Goal: Transaction & Acquisition: Download file/media

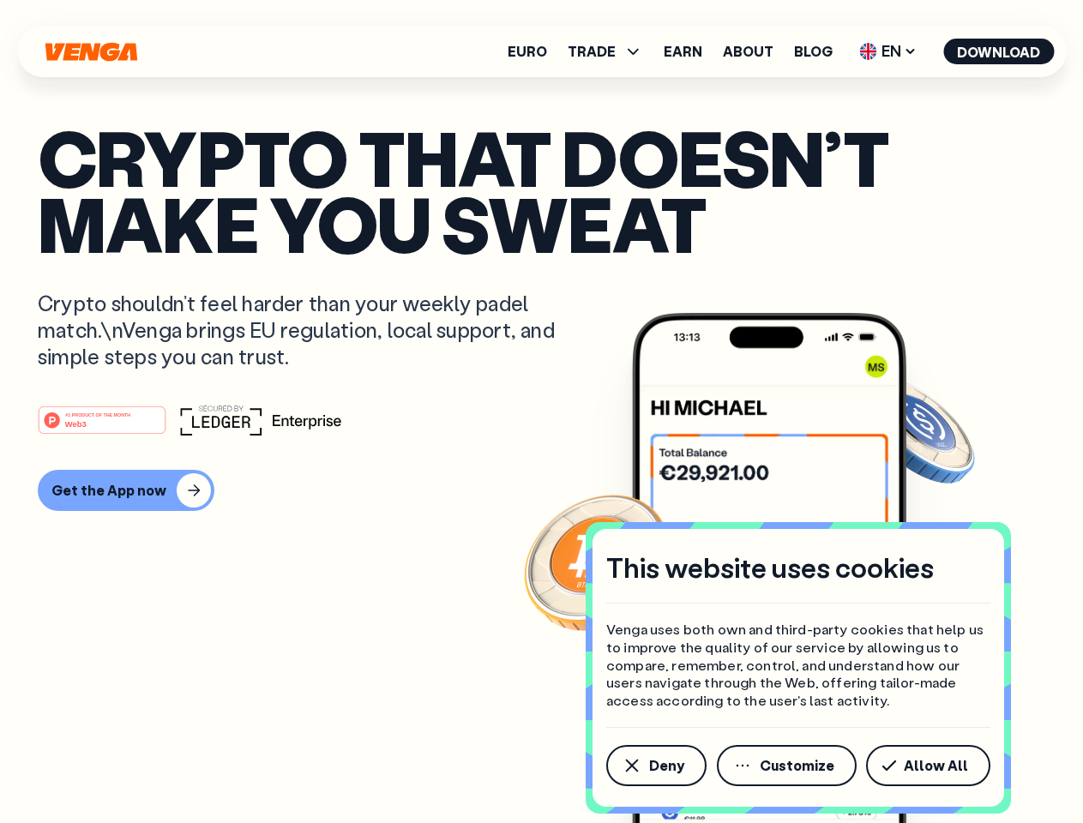
click at [541, 412] on div "#1 PRODUCT OF THE MONTH Web3" at bounding box center [542, 420] width 1008 height 31
click at [655, 766] on span "Deny" at bounding box center [666, 766] width 35 height 14
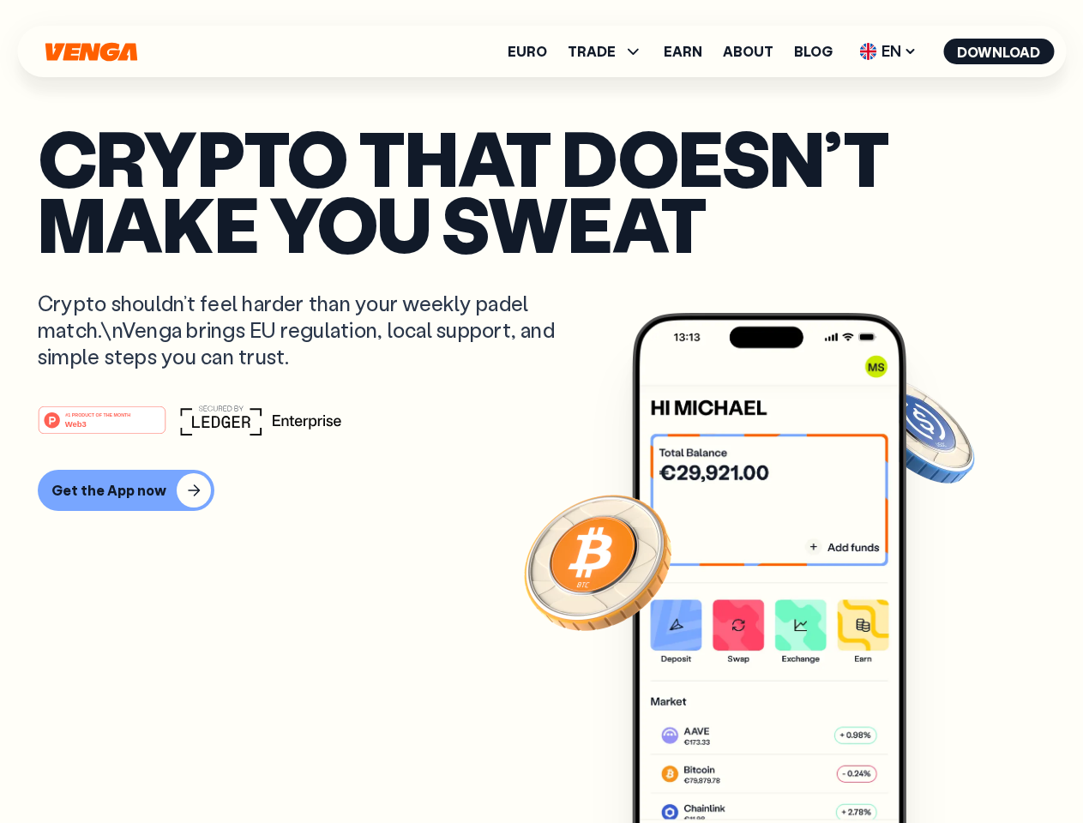
click at [788, 766] on img at bounding box center [769, 600] width 274 height 575
click at [931, 766] on article "Crypto that doesn’t make you sweat Crypto shouldn’t feel harder than your weekl…" at bounding box center [542, 445] width 1008 height 643
click at [611, 51] on span "TRADE" at bounding box center [592, 52] width 48 height 14
click at [888, 51] on span "EN" at bounding box center [887, 51] width 69 height 27
click at [999, 51] on button "Download" at bounding box center [998, 52] width 111 height 26
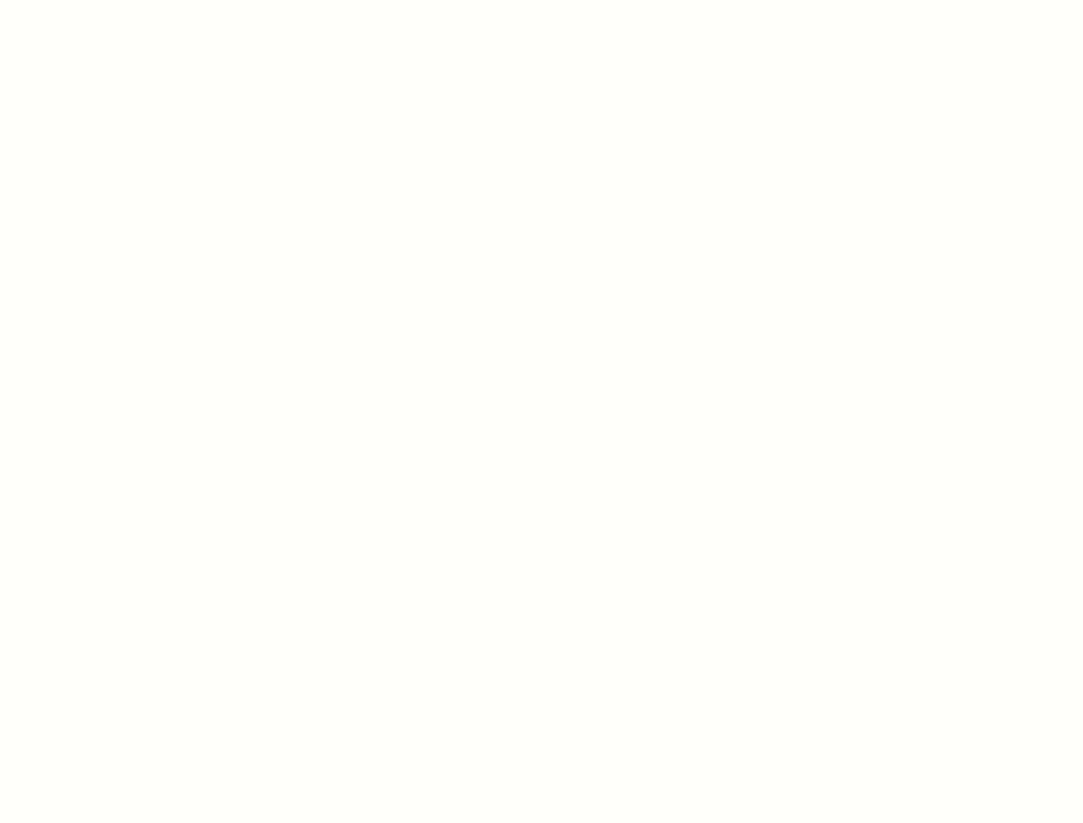
click at [123, 0] on html "This website uses cookies Venga uses both own and third-party cookies that help…" at bounding box center [541, 0] width 1083 height 0
click at [105, 0] on html "This website uses cookies Venga uses both own and third-party cookies that help…" at bounding box center [541, 0] width 1083 height 0
